Goal: Task Accomplishment & Management: Use online tool/utility

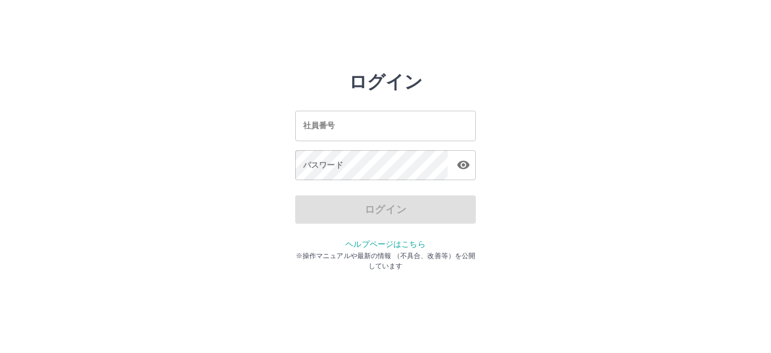
click at [232, 138] on div "ログイン 社員番号 社員番号 パスワード パスワード ログイン ヘルプページはこちら ※操作マニュアルや最新の情報 （不具合、改善等）を公開しています" at bounding box center [386, 161] width 678 height 181
click at [271, 73] on div "ログイン 社員番号 社員番号 パスワード パスワード ログイン ヘルプページはこちら ※操作マニュアルや最新の情報 （不具合、改善等）を公開しています" at bounding box center [386, 161] width 678 height 181
click at [338, 128] on input "社員番号" at bounding box center [385, 126] width 181 height 30
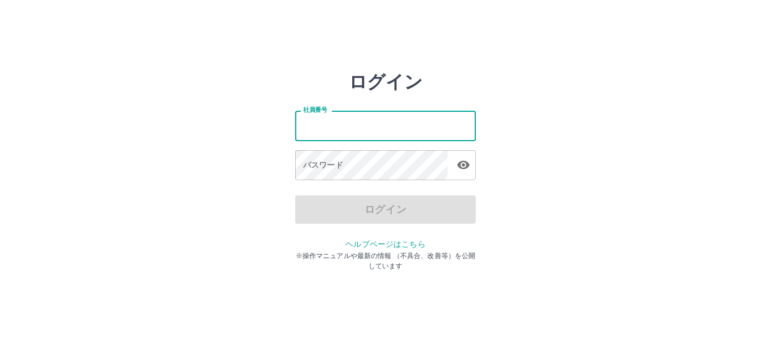
click at [363, 123] on input "社員番号" at bounding box center [385, 126] width 181 height 30
type input "*******"
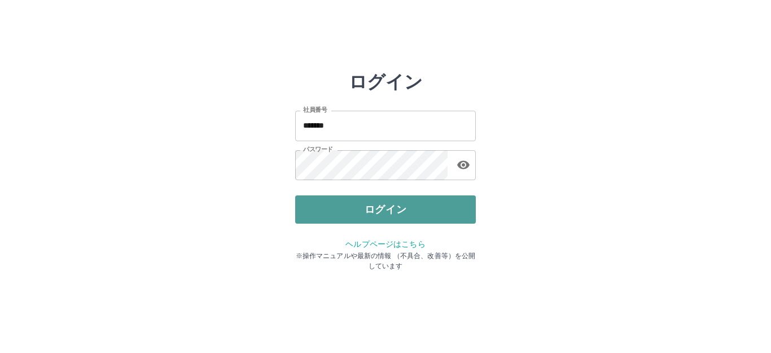
click at [372, 211] on button "ログイン" at bounding box center [385, 209] width 181 height 28
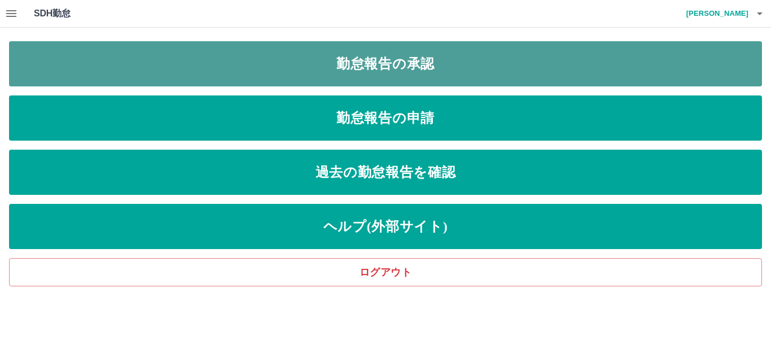
click at [358, 56] on link "勤怠報告の承認" at bounding box center [385, 63] width 753 height 45
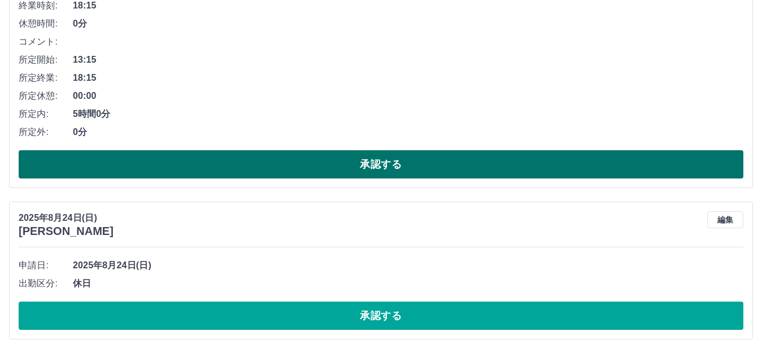
scroll to position [1189, 0]
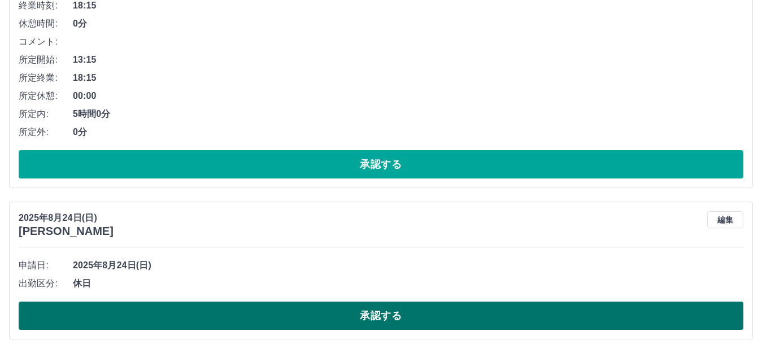
click at [417, 316] on button "承認する" at bounding box center [381, 316] width 724 height 28
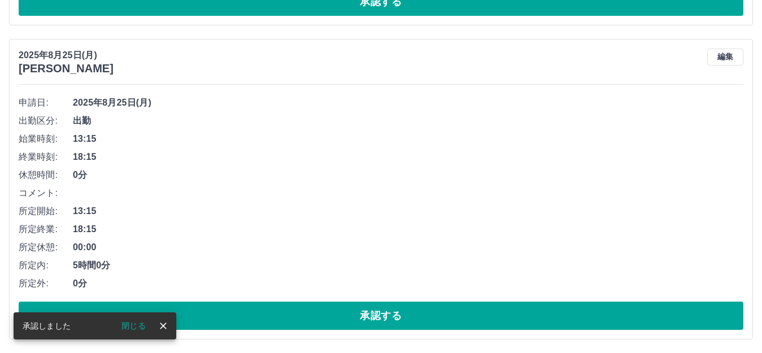
scroll to position [1038, 0]
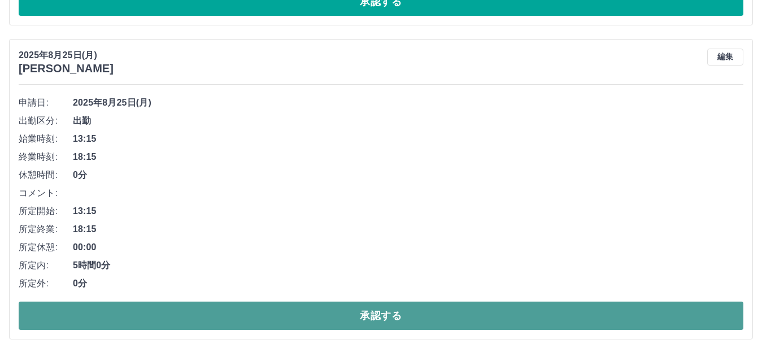
click at [260, 309] on button "承認する" at bounding box center [381, 316] width 724 height 28
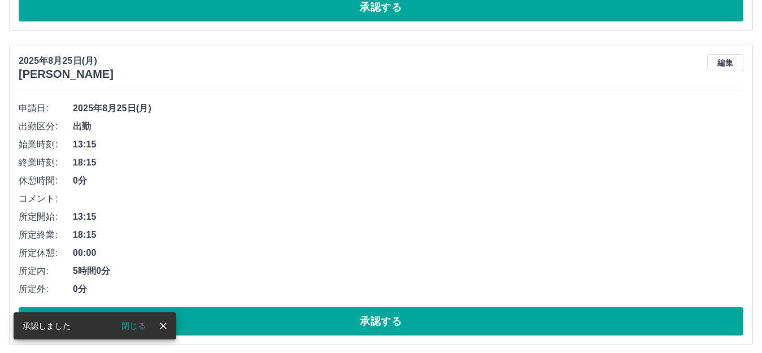
scroll to position [385, 0]
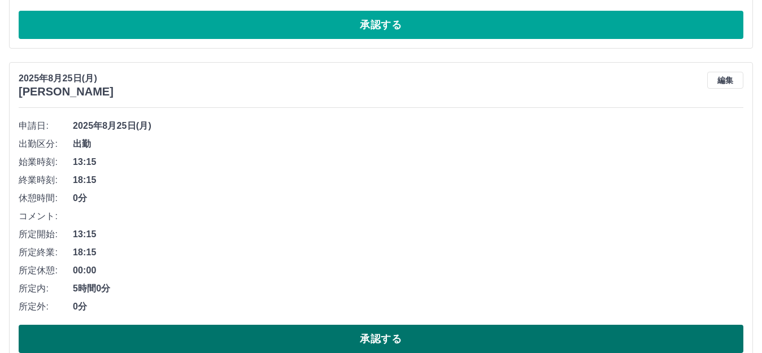
click at [311, 333] on button "承認する" at bounding box center [381, 339] width 724 height 28
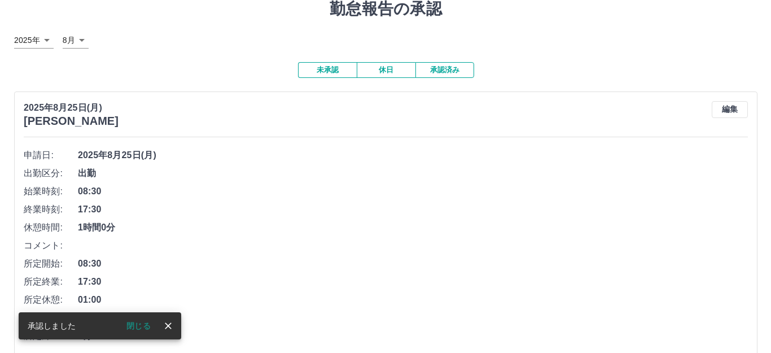
scroll to position [0, 0]
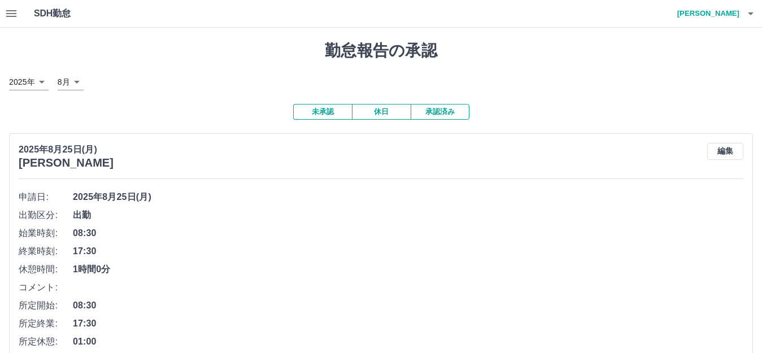
click at [754, 14] on icon "button" at bounding box center [751, 14] width 14 height 14
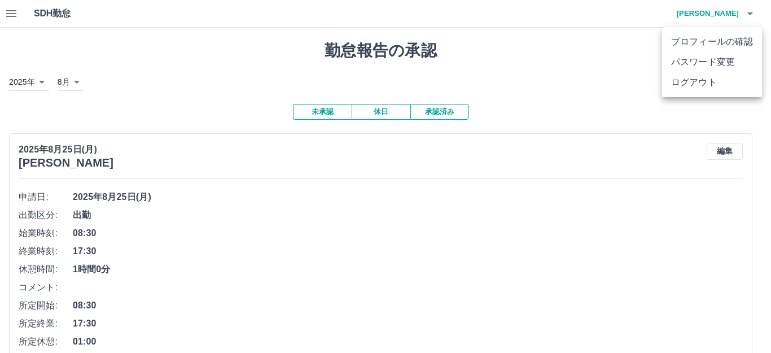
click at [703, 79] on li "ログアウト" at bounding box center [712, 82] width 100 height 20
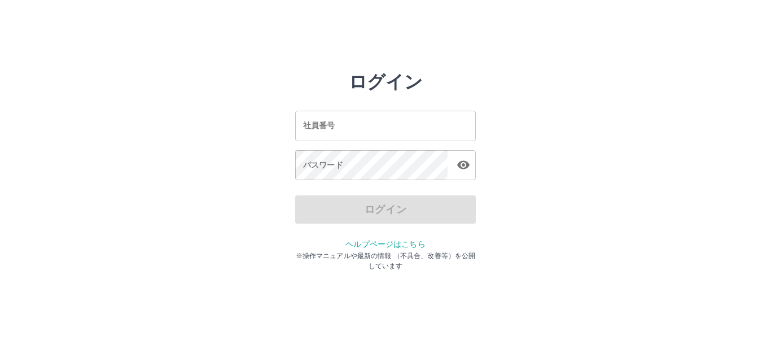
click at [235, 75] on div "ログイン 社員番号 社員番号 パスワード パスワード ログイン ヘルプページはこちら ※操作マニュアルや最新の情報 （不具合、改善等）を公開しています" at bounding box center [386, 161] width 678 height 181
click at [558, 106] on div "ログイン 社員番号 社員番号 パスワード パスワード ログイン ヘルプページはこちら ※操作マニュアルや最新の情報 （不具合、改善等）を公開しています" at bounding box center [386, 161] width 678 height 181
